Goal: Task Accomplishment & Management: Manage account settings

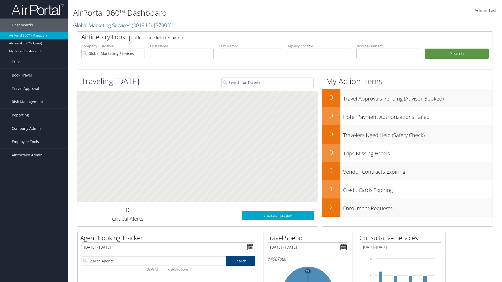
click at [34, 129] on span "Company Admin" at bounding box center [26, 128] width 29 height 13
click at [34, 241] on link "Airtinerary® Settings" at bounding box center [34, 241] width 68 height 8
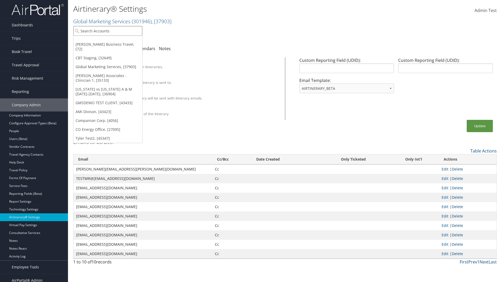
click at [108, 31] on input "search" at bounding box center [107, 31] width 69 height 10
type input "[PERSON_NAME] Business Travel"
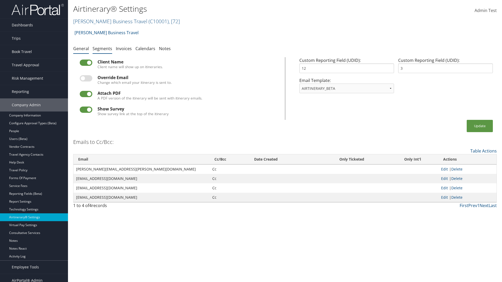
click at [102, 48] on link "Segments" at bounding box center [102, 49] width 20 height 6
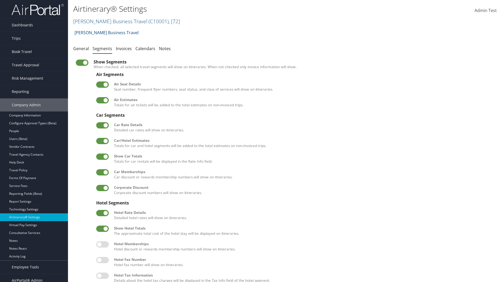
click at [102, 141] on label at bounding box center [102, 141] width 13 height 6
click at [102, 141] on input "checkbox" at bounding box center [100, 141] width 3 height 3
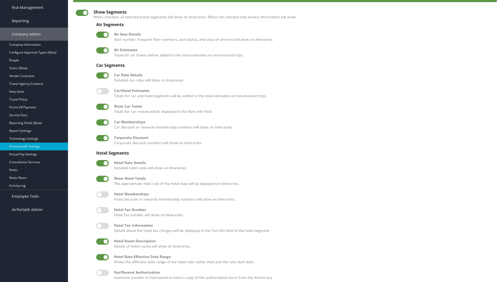
click at [102, 91] on label at bounding box center [102, 91] width 13 height 6
click at [102, 91] on input "checkbox" at bounding box center [100, 91] width 3 height 3
checkbox input "true"
